Goal: Task Accomplishment & Management: Complete application form

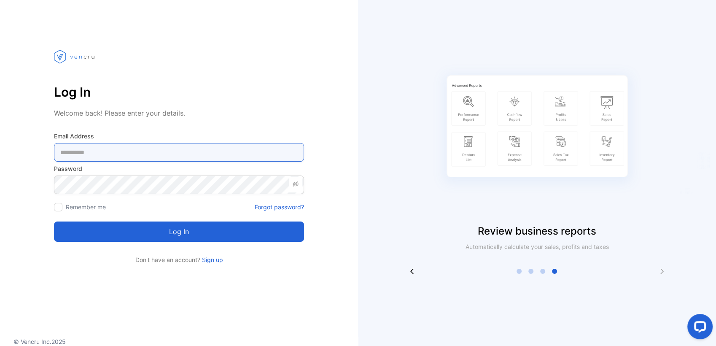
type Address-inputemail "**********"
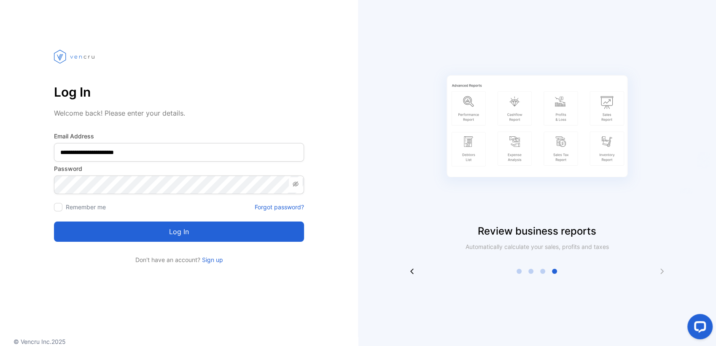
click at [113, 234] on button "Log in" at bounding box center [179, 231] width 250 height 20
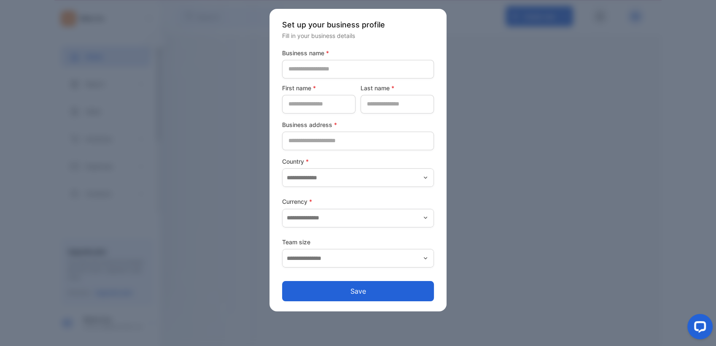
drag, startPoint x: 536, startPoint y: 142, endPoint x: 522, endPoint y: 144, distance: 13.7
click at [531, 147] on div at bounding box center [358, 173] width 716 height 346
drag, startPoint x: 511, startPoint y: 146, endPoint x: 502, endPoint y: 152, distance: 11.0
drag, startPoint x: 502, startPoint y: 152, endPoint x: 400, endPoint y: 290, distance: 171.5
click at [400, 290] on button "Save" at bounding box center [358, 291] width 152 height 20
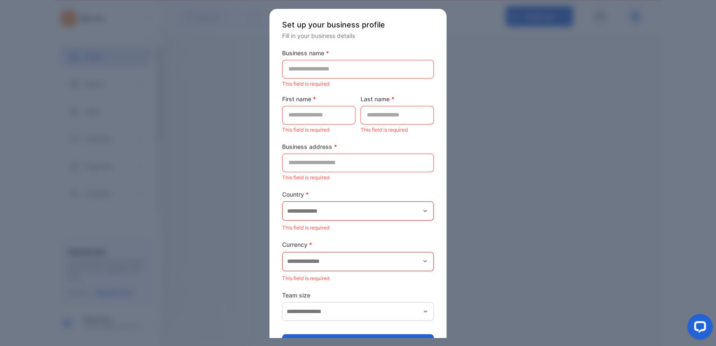
click at [400, 290] on form "Business name * This field is required First name * This field is required Last…" at bounding box center [358, 201] width 152 height 306
drag, startPoint x: 521, startPoint y: 190, endPoint x: 511, endPoint y: 196, distance: 11.3
click at [518, 197] on div at bounding box center [358, 173] width 716 height 346
click at [507, 195] on div at bounding box center [358, 173] width 716 height 346
drag, startPoint x: 507, startPoint y: 194, endPoint x: 483, endPoint y: 153, distance: 47.2
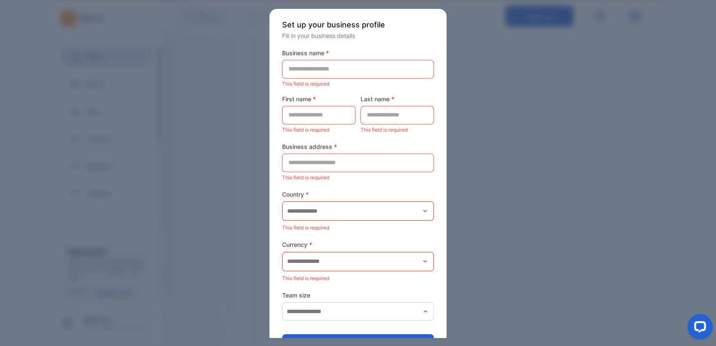
click at [506, 194] on div at bounding box center [358, 173] width 716 height 346
drag, startPoint x: 88, startPoint y: 82, endPoint x: 162, endPoint y: 126, distance: 86.4
click at [99, 86] on div at bounding box center [358, 173] width 716 height 346
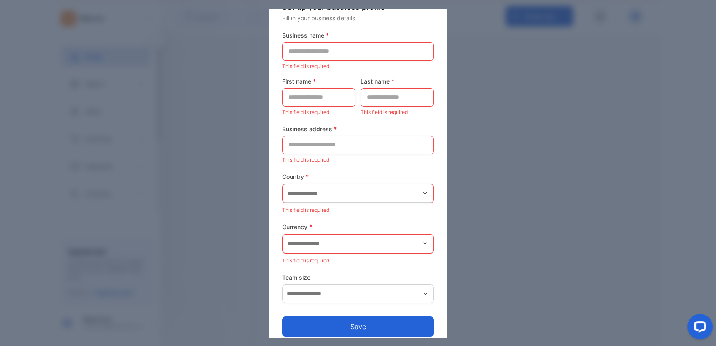
scroll to position [27, 0]
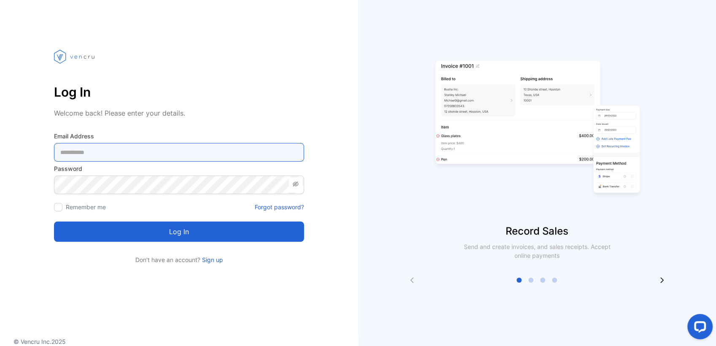
type Address-inputemail "**********"
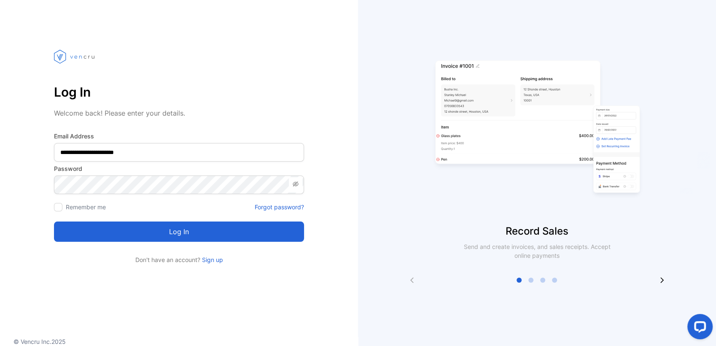
click at [253, 230] on button "Log in" at bounding box center [179, 231] width 250 height 20
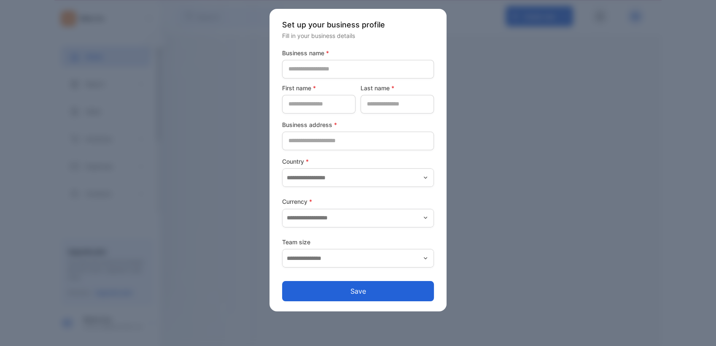
click at [173, 112] on div at bounding box center [358, 173] width 716 height 346
click at [314, 294] on button "Save" at bounding box center [358, 291] width 152 height 20
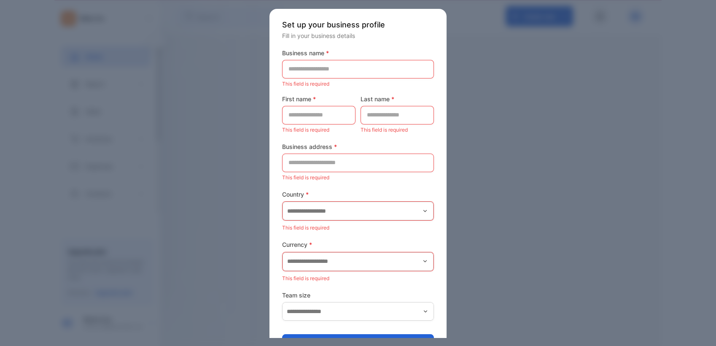
click at [214, 197] on div at bounding box center [358, 173] width 716 height 346
drag, startPoint x: 211, startPoint y: 186, endPoint x: 144, endPoint y: 89, distance: 117.7
click at [210, 186] on div at bounding box center [358, 173] width 716 height 346
